Goal: Information Seeking & Learning: Check status

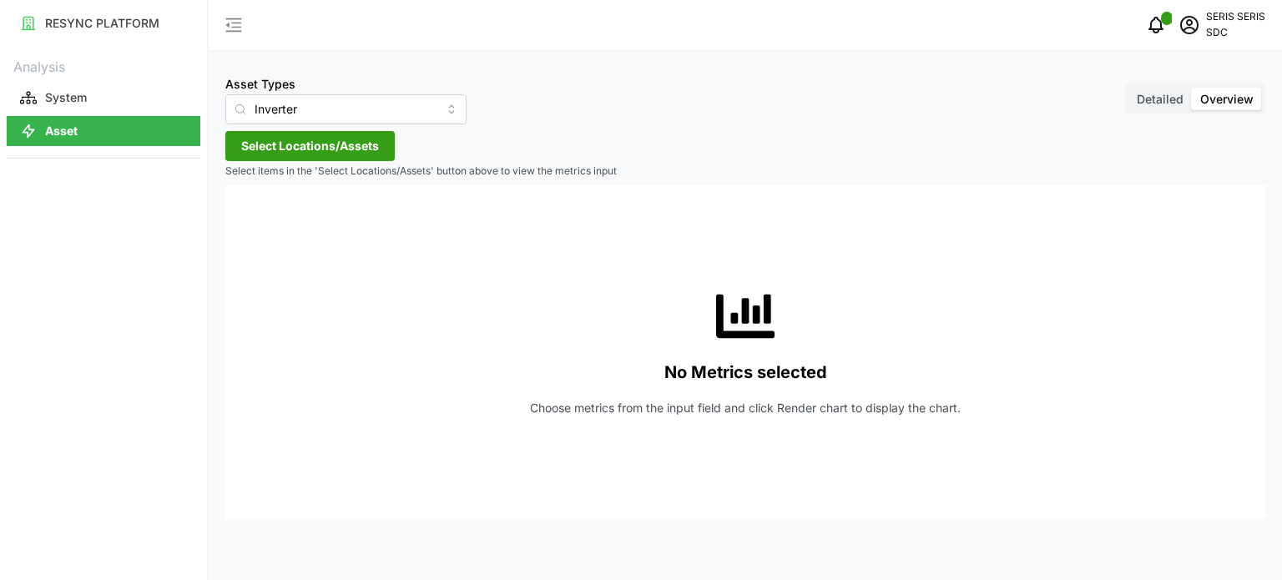
click at [165, 149] on div "Analysis System Asset" at bounding box center [104, 110] width 194 height 115
click at [327, 433] on div "No Metrics selected Choose metrics from the input field and click Render chart …" at bounding box center [745, 352] width 1013 height 334
click at [151, 179] on div "RESYNC PLATFORM Analysis System Asset" at bounding box center [103, 290] width 207 height 580
click at [334, 149] on span "Select Locations/Assets" at bounding box center [310, 146] width 138 height 28
click at [314, 141] on span "Select Locations/Assets" at bounding box center [310, 146] width 138 height 28
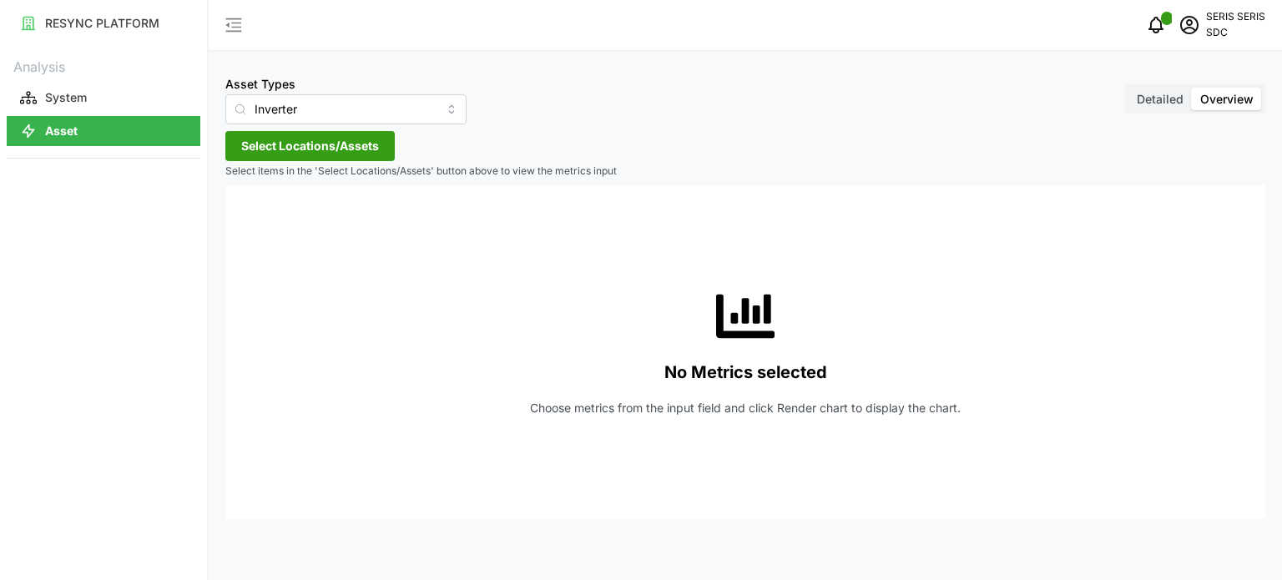
click at [314, 141] on span "Select Locations/Assets" at bounding box center [310, 146] width 138 height 28
drag, startPoint x: 53, startPoint y: 265, endPoint x: 60, endPoint y: 244, distance: 23.0
click at [50, 260] on div "RESYNC PLATFORM Analysis System Asset" at bounding box center [103, 290] width 207 height 580
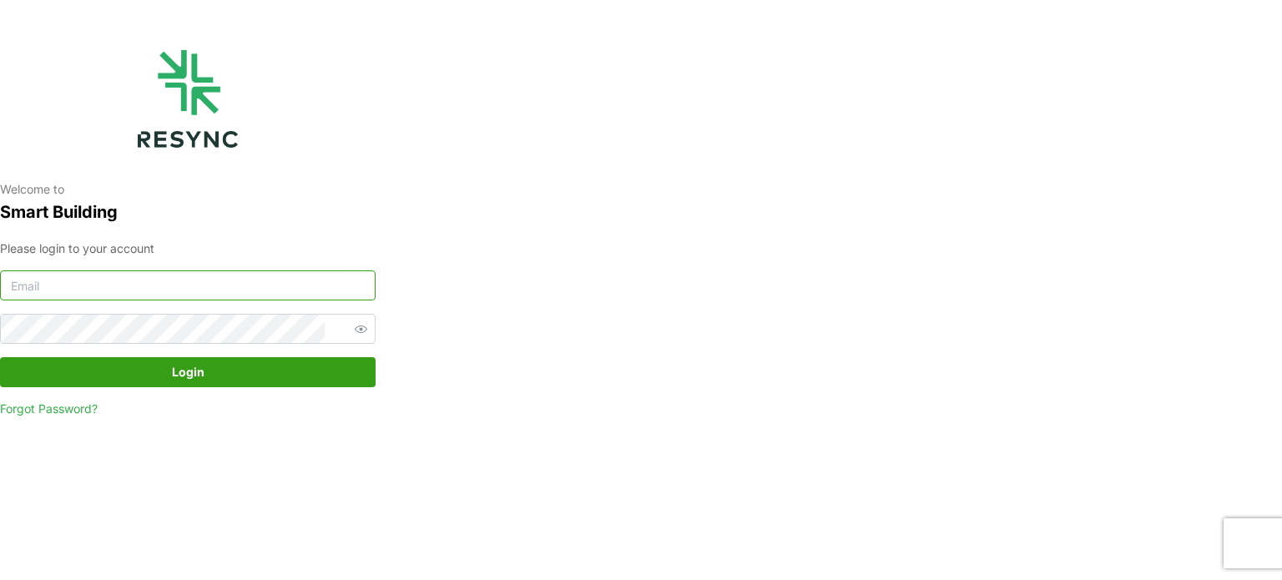
type input "serv354@nus.edu.sg"
click at [137, 372] on span "Login" at bounding box center [188, 372] width 344 height 28
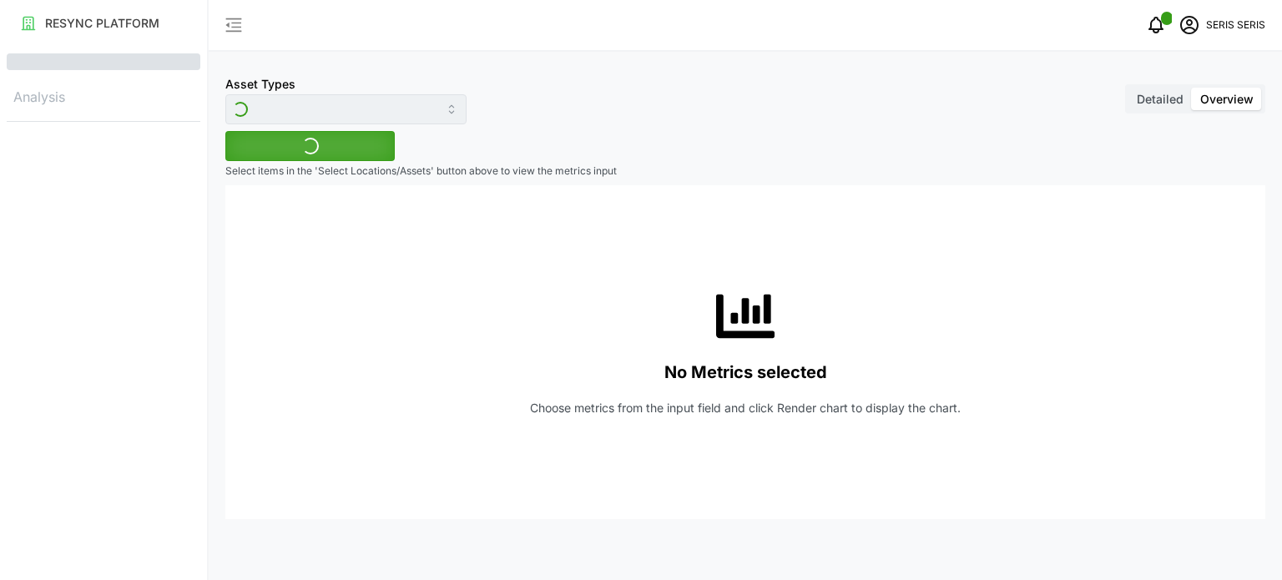
type input "Inverter"
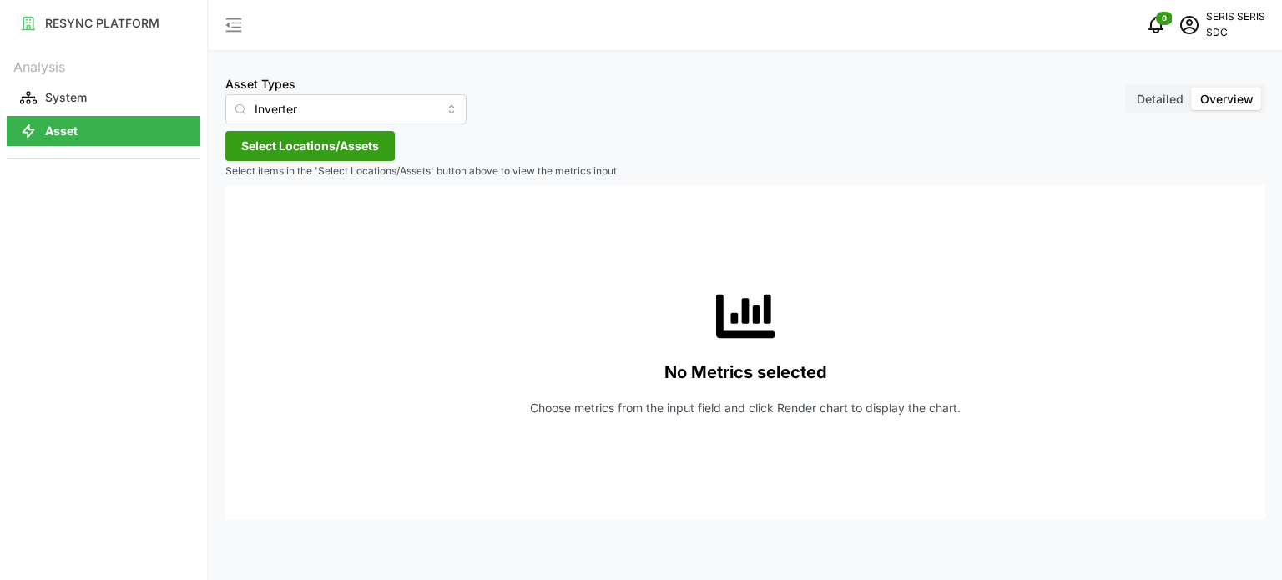
click at [268, 144] on span "Select Locations/Assets" at bounding box center [310, 146] width 138 height 28
click at [268, 224] on span "Select SDC-1" at bounding box center [267, 222] width 11 height 11
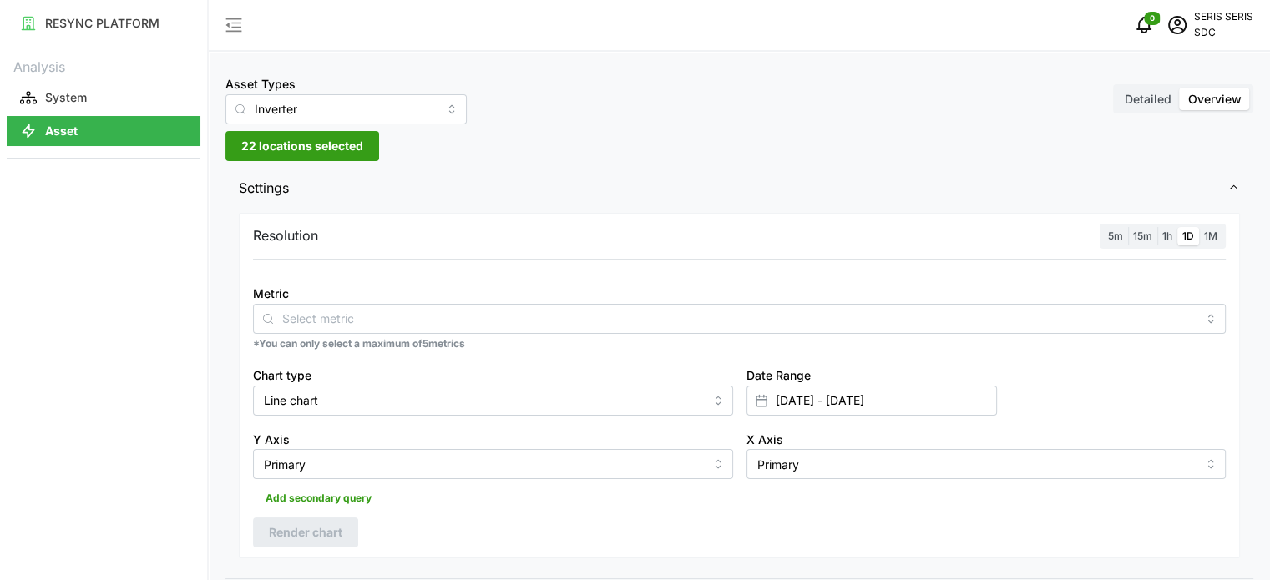
click at [513, 173] on span "Settings" at bounding box center [733, 188] width 988 height 41
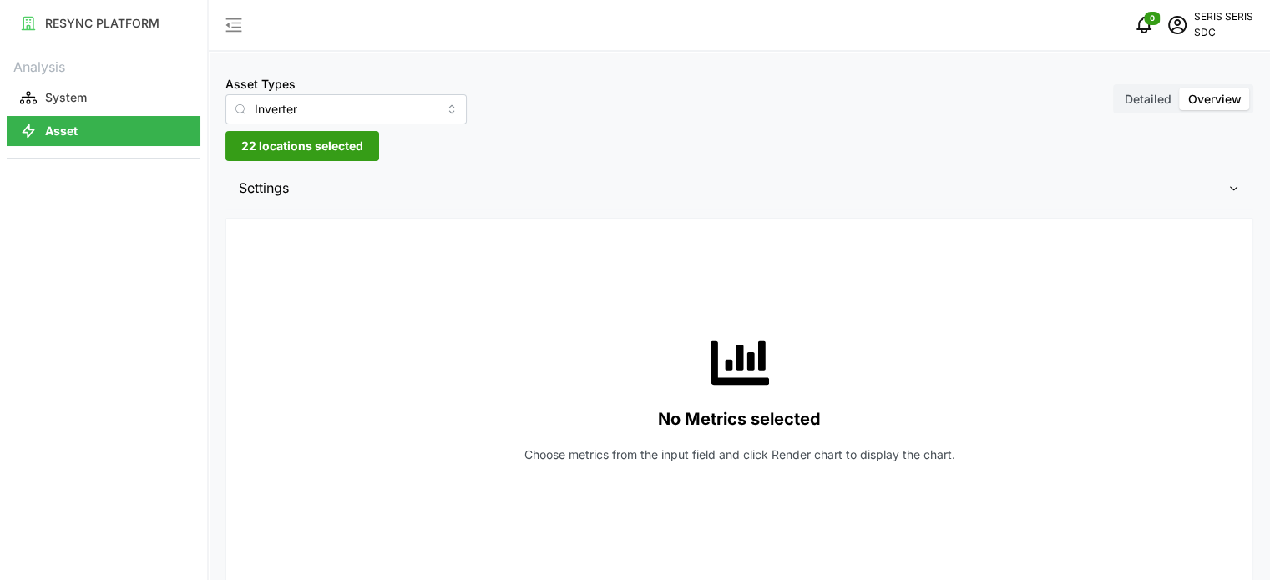
click at [386, 179] on span "Settings" at bounding box center [733, 188] width 988 height 41
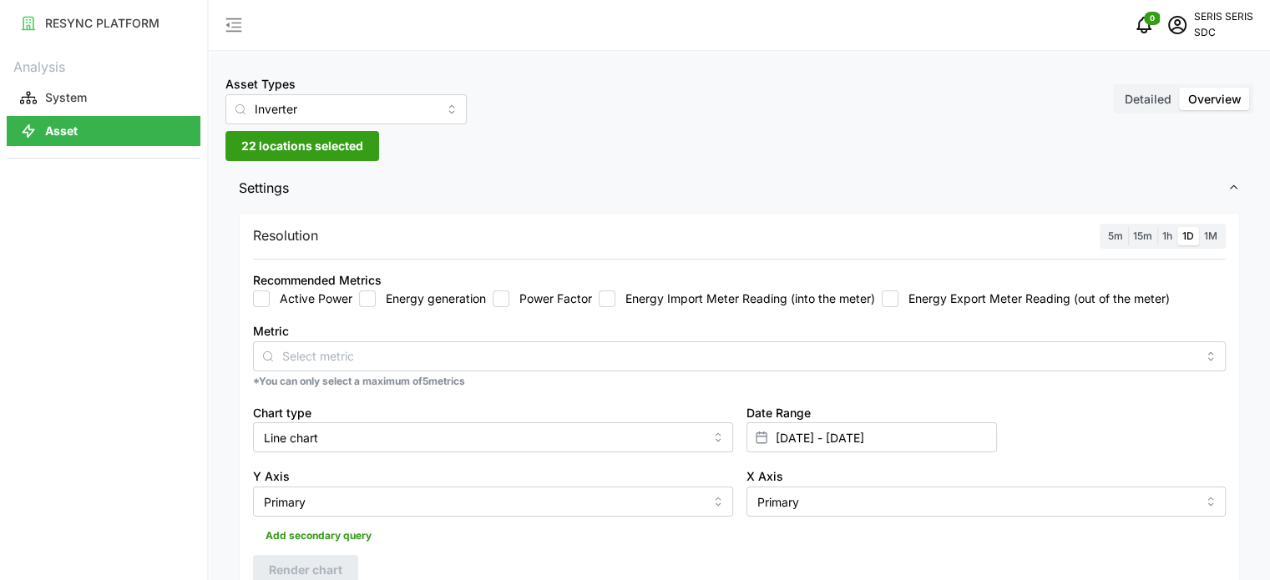
click at [387, 300] on label "Energy generation" at bounding box center [431, 299] width 110 height 17
click at [376, 300] on input "Energy generation" at bounding box center [367, 299] width 17 height 17
checkbox input "true"
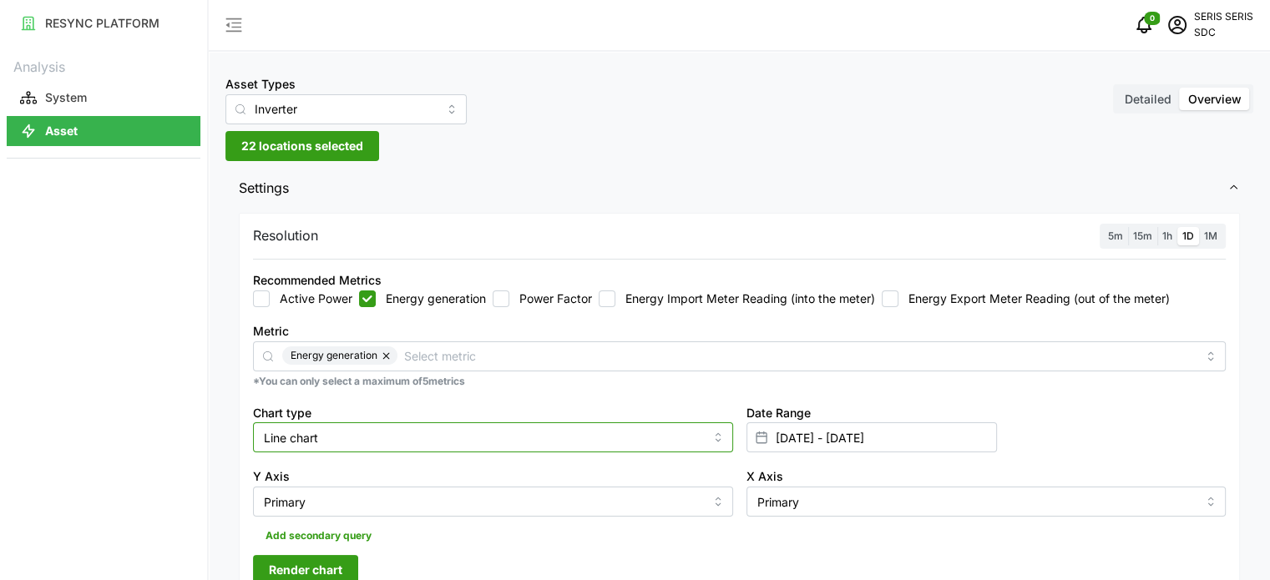
click at [372, 429] on input "Line chart" at bounding box center [493, 437] width 480 height 30
click at [382, 507] on div "Bar chart" at bounding box center [493, 506] width 472 height 28
type input "Bar chart"
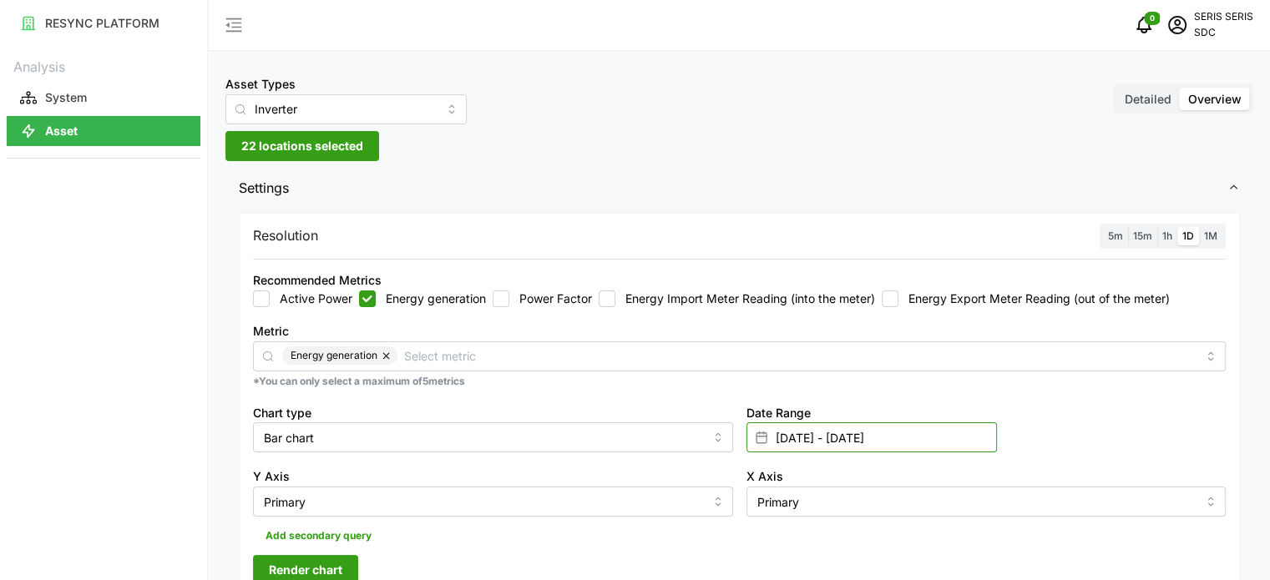
click at [821, 440] on input "28 Sep 2025 - 28 Sep 2025" at bounding box center [871, 437] width 250 height 30
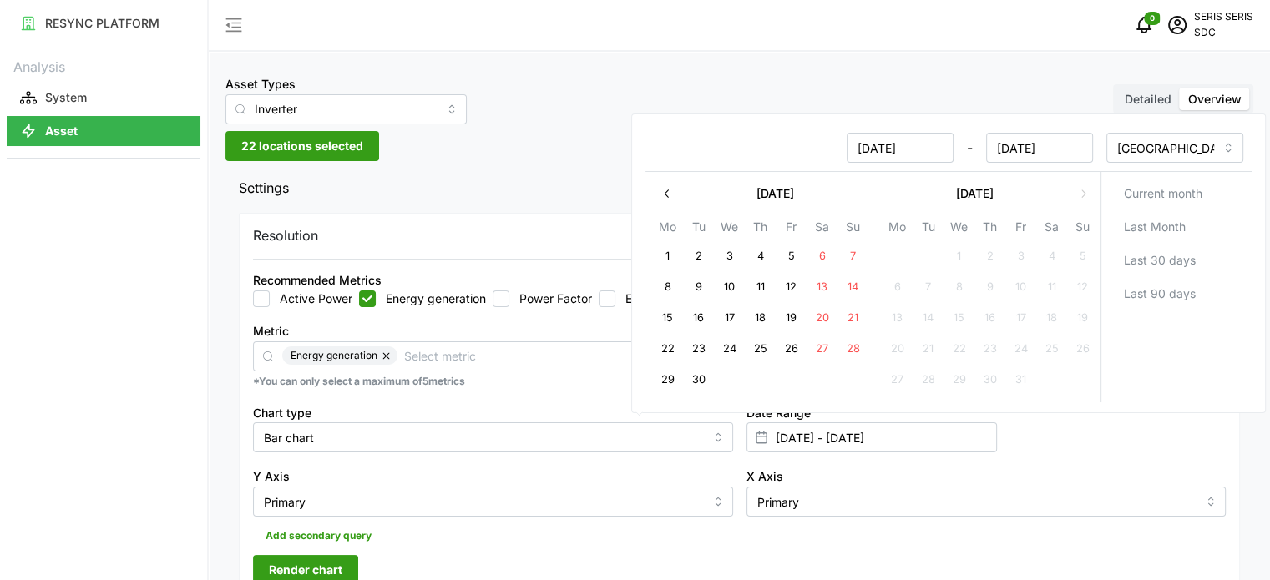
click at [667, 377] on button "29" at bounding box center [667, 381] width 30 height 30
type input "28 Sep 2025 - 29 Sep 2025"
type input "29 Sep 2025"
click at [667, 377] on button "29" at bounding box center [667, 381] width 30 height 30
type input "29 Sep 2025 - 29 Sep 2025"
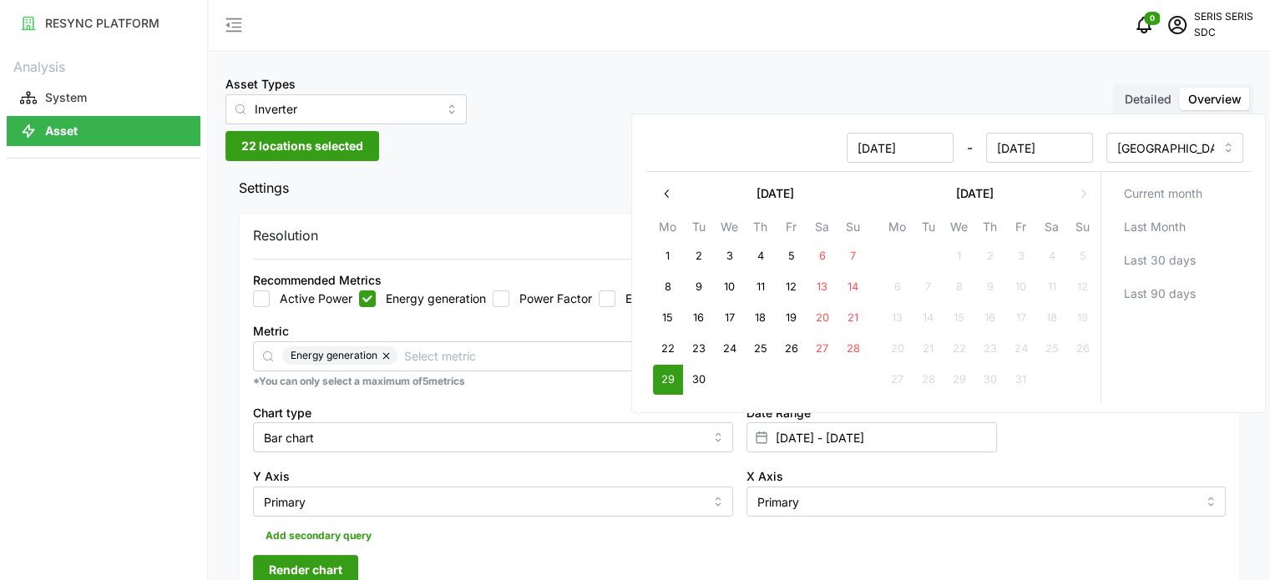
type input "29 Sep 2025"
click at [586, 470] on div "Y Axis Primary" at bounding box center [493, 491] width 480 height 51
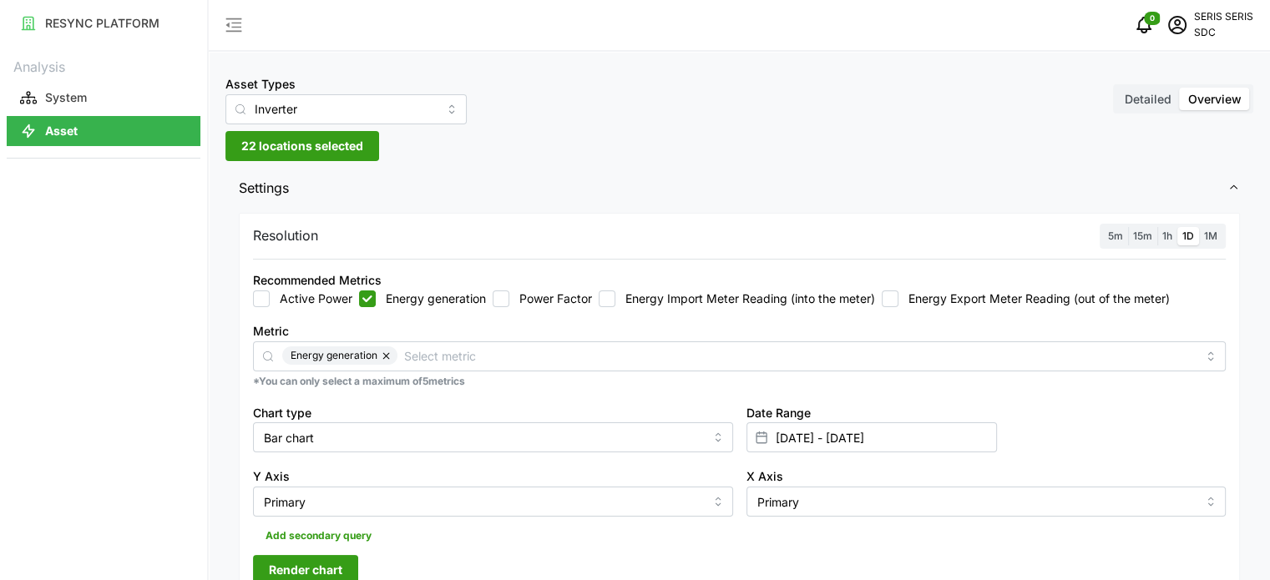
click at [311, 571] on span "Render chart" at bounding box center [305, 570] width 73 height 28
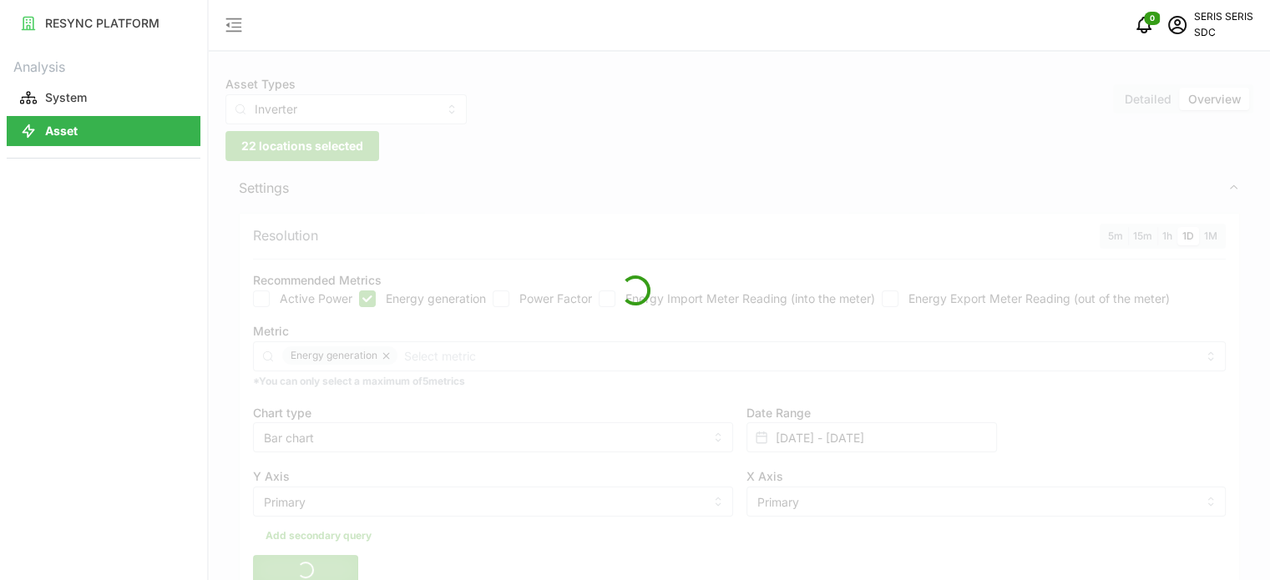
scroll to position [334, 0]
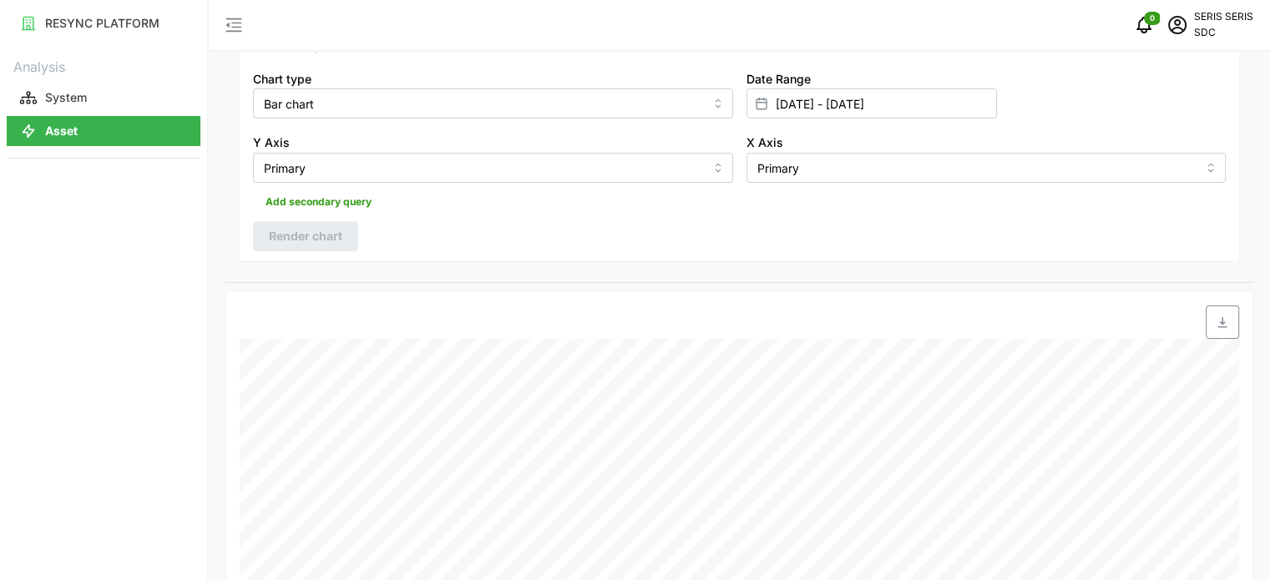
click at [1215, 312] on span "button" at bounding box center [1222, 322] width 32 height 32
